Goal: Task Accomplishment & Management: Use online tool/utility

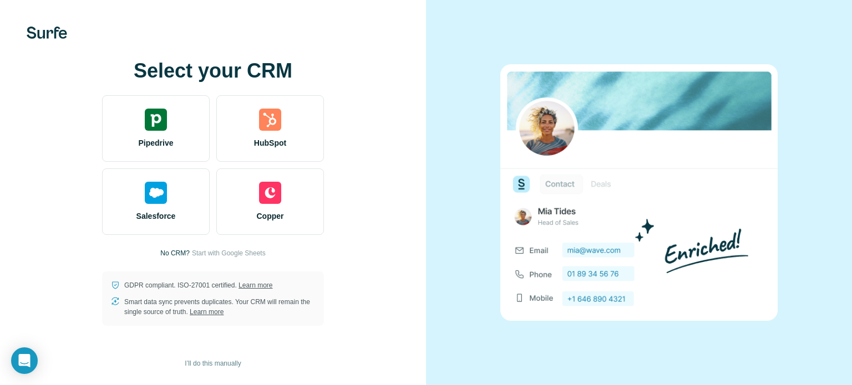
drag, startPoint x: 0, startPoint y: 0, endPoint x: 43, endPoint y: 186, distance: 190.7
click at [43, 186] on div "Select your CRM Pipedrive HubSpot Salesforce Copper No CRM? Start with Google S…" at bounding box center [212, 193] width 381 height 266
click at [50, 241] on div "Select your CRM Pipedrive HubSpot Salesforce Copper No CRM? Start with Google S…" at bounding box center [212, 193] width 381 height 266
click at [356, 76] on div "Select your CRM Pipedrive HubSpot Salesforce Copper No CRM? Start with Google S…" at bounding box center [212, 193] width 381 height 266
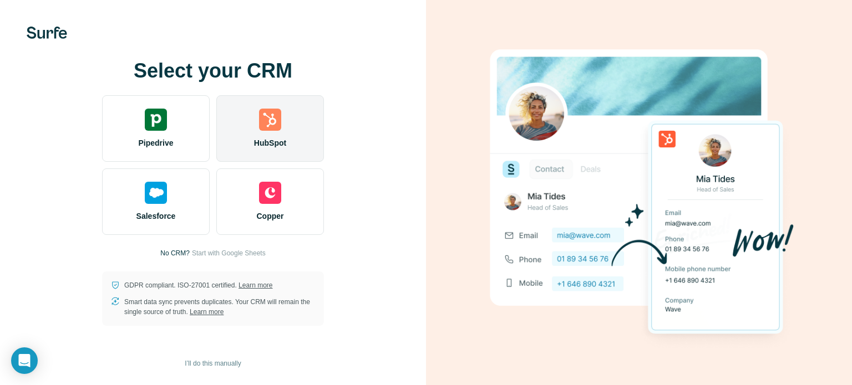
click at [281, 141] on span "HubSpot" at bounding box center [270, 142] width 32 height 11
click at [271, 149] on div "HubSpot" at bounding box center [270, 128] width 108 height 67
